Goal: Check status: Check status

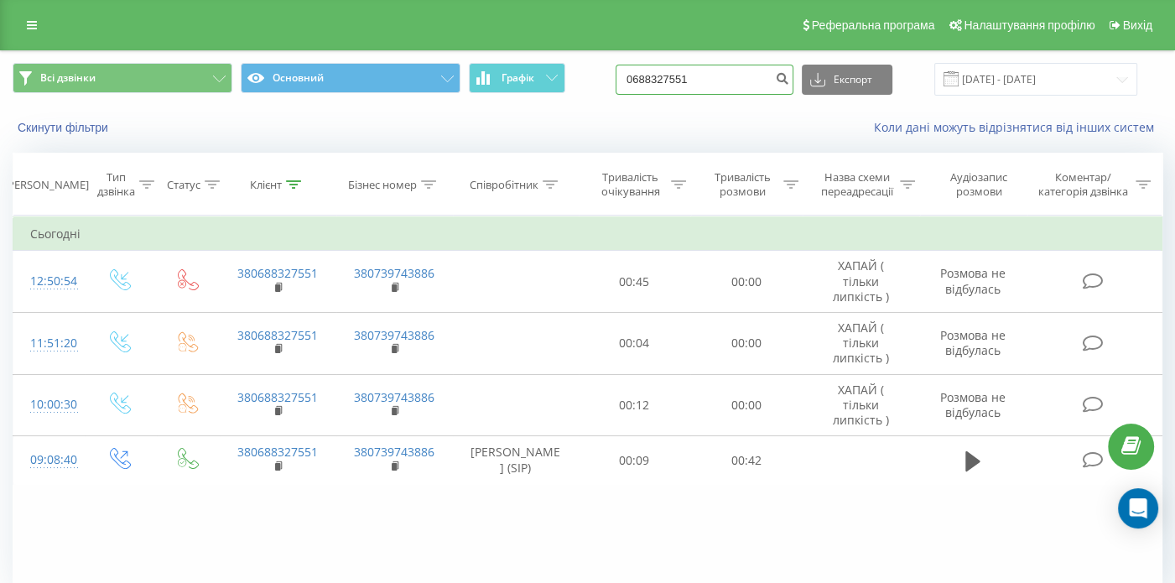
drag, startPoint x: 734, startPoint y: 81, endPoint x: 595, endPoint y: 95, distance: 139.8
click at [595, 95] on div "Всі дзвінки Основний Графік 0688327551 Експорт .csv .xls .xlsx [DATE] - [DATE]" at bounding box center [588, 79] width 1150 height 33
click at [789, 76] on icon "submit" at bounding box center [782, 76] width 14 height 10
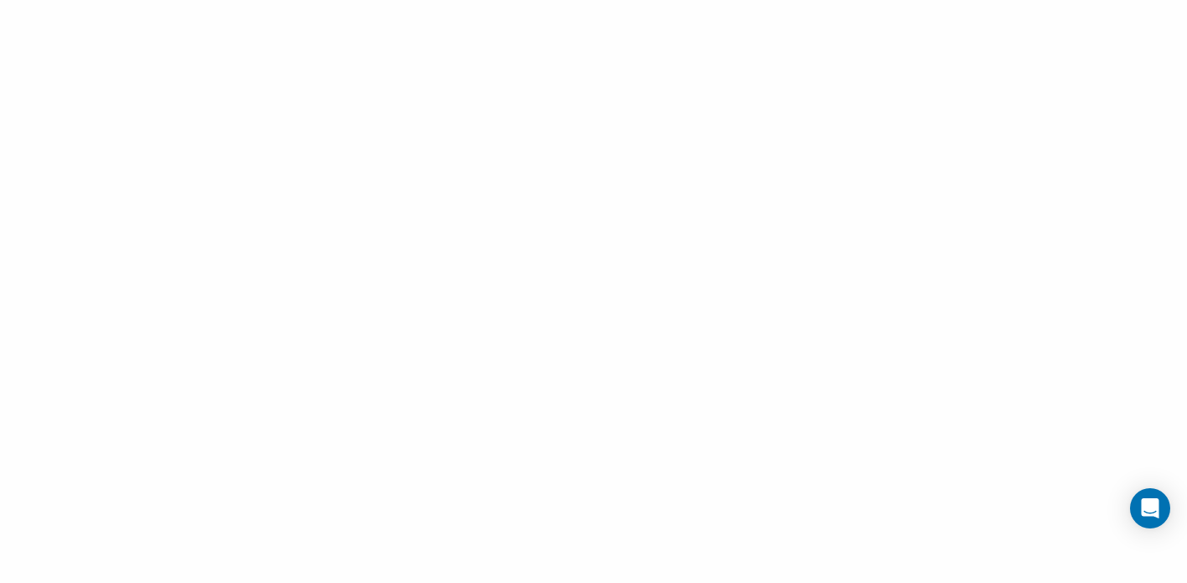
click at [704, 145] on div at bounding box center [593, 291] width 1187 height 583
